Goal: Task Accomplishment & Management: Use online tool/utility

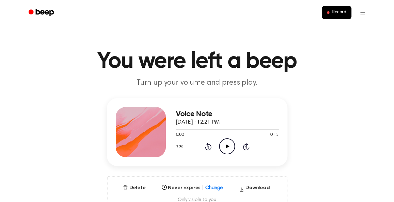
click at [229, 145] on icon "Play Audio" at bounding box center [227, 146] width 16 height 16
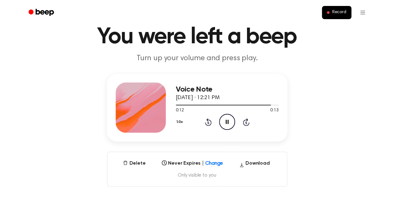
scroll to position [23, 0]
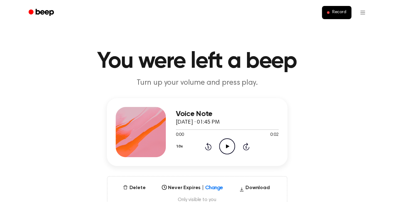
click at [225, 143] on icon "Play Audio" at bounding box center [227, 146] width 16 height 16
click at [225, 147] on icon "Play Audio" at bounding box center [227, 146] width 16 height 16
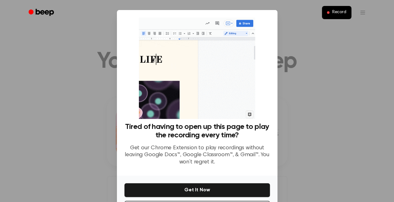
scroll to position [26, 0]
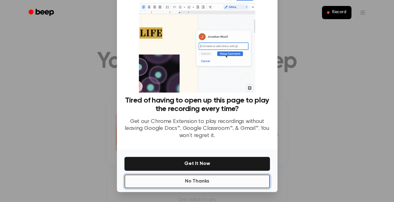
click at [228, 184] on button "No Thanks" at bounding box center [196, 181] width 145 height 14
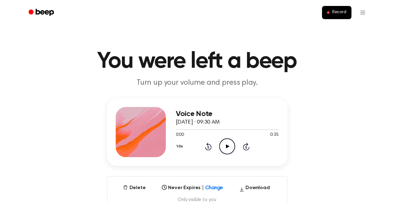
click at [222, 149] on icon "Play Audio" at bounding box center [227, 146] width 16 height 16
click at [154, 140] on div at bounding box center [141, 132] width 50 height 50
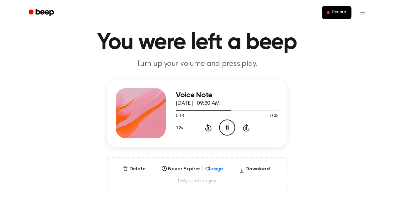
scroll to position [18, 0]
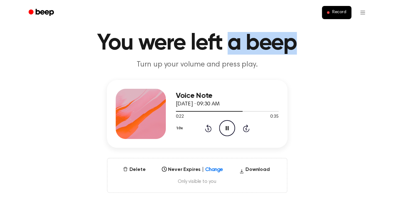
drag, startPoint x: 227, startPoint y: 44, endPoint x: 292, endPoint y: 42, distance: 65.5
click at [292, 42] on h1 "You were left a beep" at bounding box center [197, 43] width 321 height 23
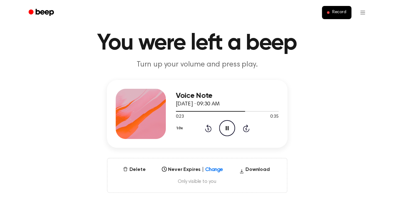
drag, startPoint x: 292, startPoint y: 42, endPoint x: 300, endPoint y: 104, distance: 62.5
click at [300, 104] on div "Voice Note May 25, 2025 · 09:30 AM 0:23 0:35 Your browser does not support the …" at bounding box center [197, 136] width 379 height 113
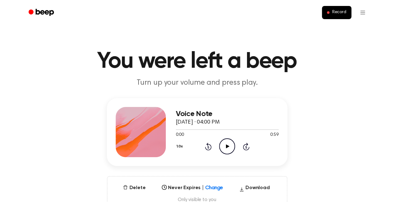
click at [227, 148] on icon "Play Audio" at bounding box center [227, 146] width 16 height 16
click at [234, 88] on main "You were left a beep Turn up your volume and press play. Voice Note May 25, 202…" at bounding box center [197, 201] width 394 height 402
click at [231, 143] on icon "Play Audio" at bounding box center [227, 146] width 16 height 16
click at [230, 145] on icon "Play Audio" at bounding box center [227, 146] width 16 height 16
drag, startPoint x: 279, startPoint y: 44, endPoint x: 344, endPoint y: 72, distance: 70.3
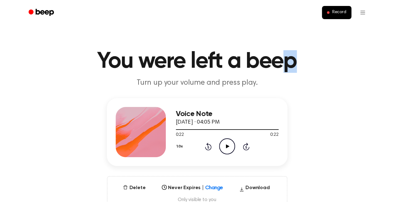
click at [344, 72] on main "You were left a beep Turn up your volume and press play. Voice Note May 25, 202…" at bounding box center [197, 201] width 394 height 402
drag, startPoint x: 344, startPoint y: 72, endPoint x: 290, endPoint y: 36, distance: 64.8
click at [290, 36] on main "You were left a beep Turn up your volume and press play. Voice Note May 25, 202…" at bounding box center [197, 201] width 394 height 402
click at [297, 7] on ul "Record" at bounding box center [217, 12] width 305 height 15
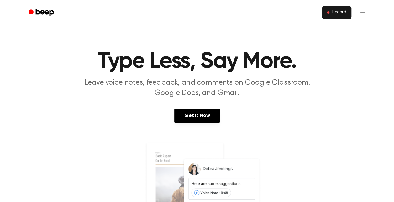
click at [335, 8] on button "Record" at bounding box center [336, 12] width 29 height 13
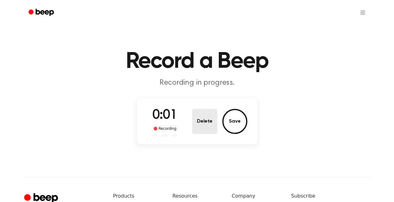
click at [207, 118] on button "Delete" at bounding box center [204, 121] width 25 height 25
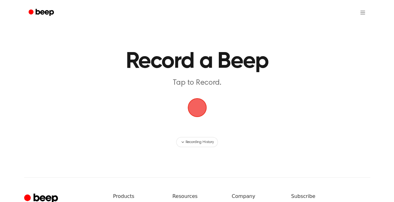
click at [192, 114] on span "button" at bounding box center [196, 107] width 19 height 19
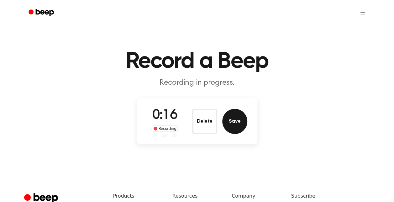
click at [229, 119] on button "Save" at bounding box center [234, 121] width 25 height 25
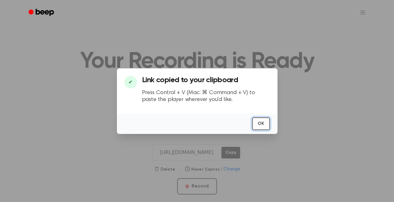
click at [261, 122] on button "OK" at bounding box center [261, 123] width 18 height 13
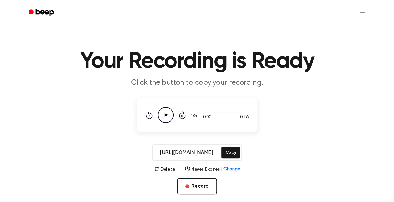
click at [264, 147] on div "https://beep.audio/1ZjIhRt Copy" at bounding box center [197, 152] width 379 height 16
click at [229, 155] on button "Copy" at bounding box center [230, 153] width 18 height 12
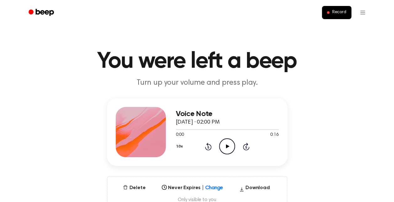
click at [225, 149] on icon "Play Audio" at bounding box center [227, 146] width 16 height 16
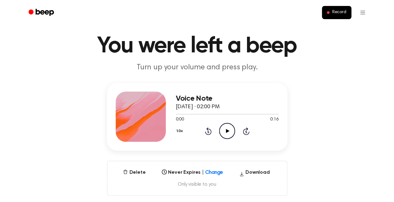
scroll to position [16, 0]
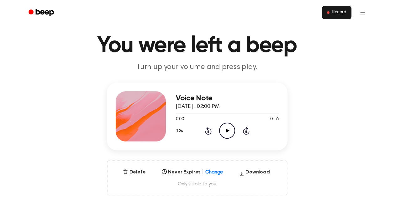
click at [325, 8] on button "Record" at bounding box center [336, 12] width 29 height 13
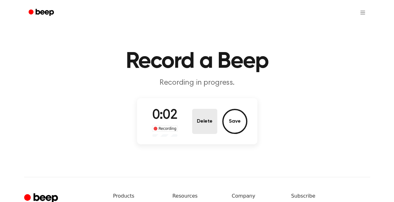
click at [209, 118] on button "Delete" at bounding box center [204, 121] width 25 height 25
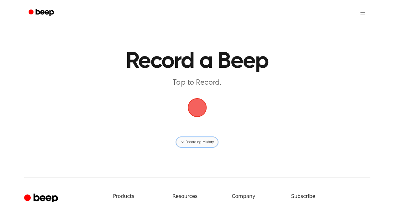
click at [212, 142] on span "Recording History" at bounding box center [199, 142] width 28 height 6
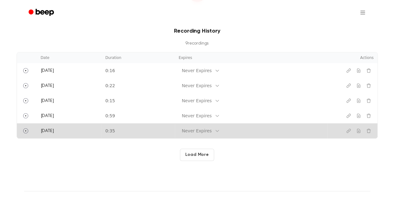
scroll to position [118, 0]
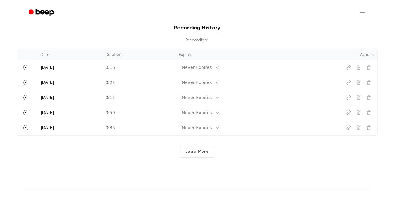
click at [206, 147] on button "Load More" at bounding box center [197, 151] width 34 height 12
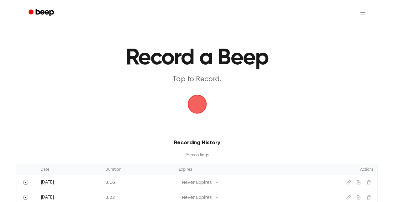
scroll to position [0, 0]
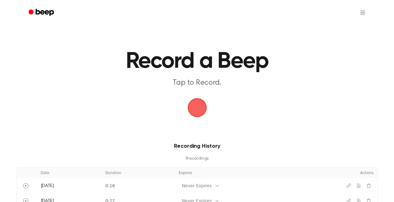
click at [190, 104] on span "button" at bounding box center [197, 108] width 18 height 18
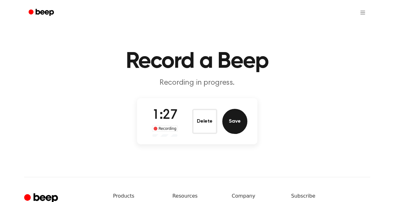
click at [227, 119] on button "Save" at bounding box center [234, 121] width 25 height 25
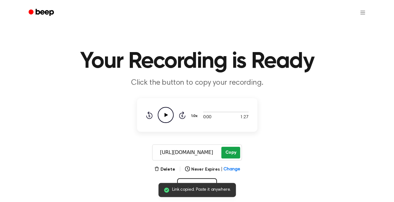
click at [229, 149] on button "Copy" at bounding box center [230, 153] width 18 height 12
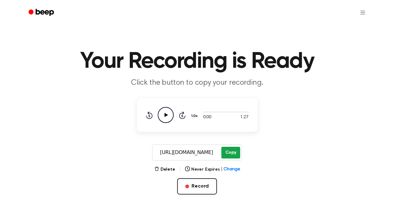
click at [227, 154] on button "Copy" at bounding box center [230, 153] width 18 height 12
click at [163, 110] on icon "Play Audio" at bounding box center [166, 115] width 16 height 16
click at [226, 111] on div at bounding box center [225, 111] width 45 height 1
click at [231, 111] on div at bounding box center [225, 111] width 45 height 5
click at [235, 111] on div at bounding box center [225, 111] width 45 height 5
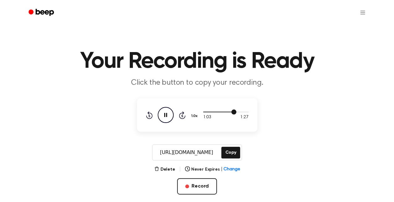
click at [243, 110] on div at bounding box center [225, 111] width 45 height 5
